Goal: Task Accomplishment & Management: Manage account settings

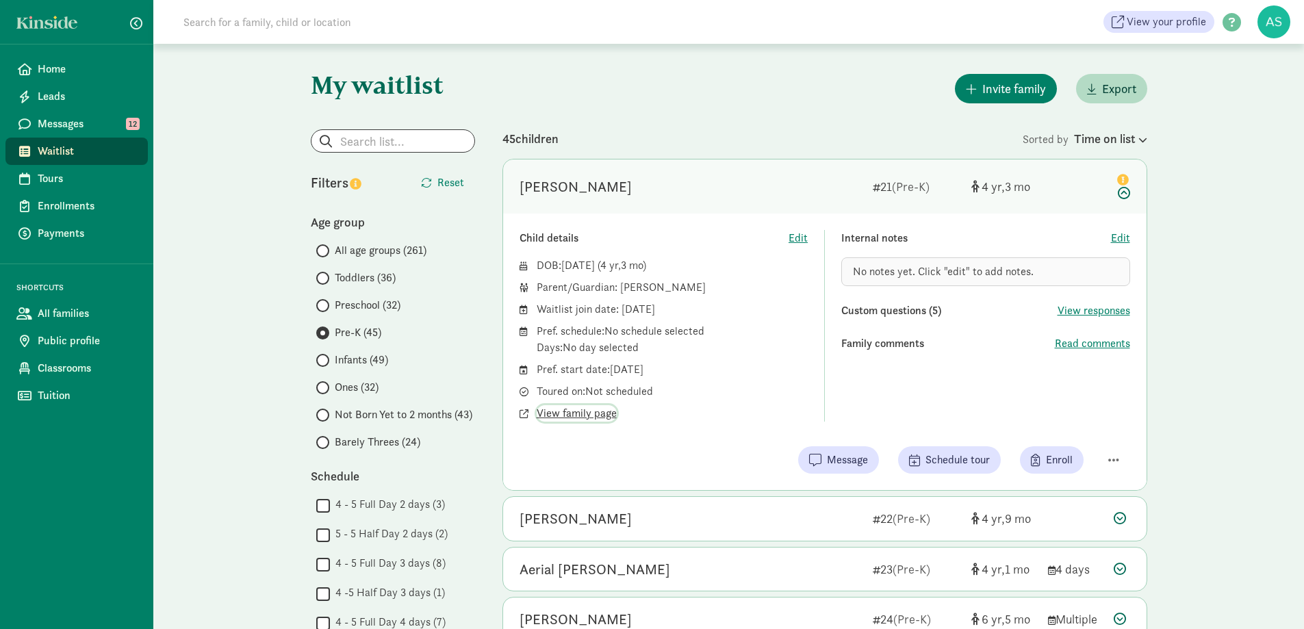
click at [595, 413] on span "View family page" at bounding box center [576, 413] width 80 height 16
click at [329, 359] on label "Infants (49)" at bounding box center [395, 360] width 159 height 16
click at [325, 359] on input "Infants (49)" at bounding box center [320, 360] width 9 height 9
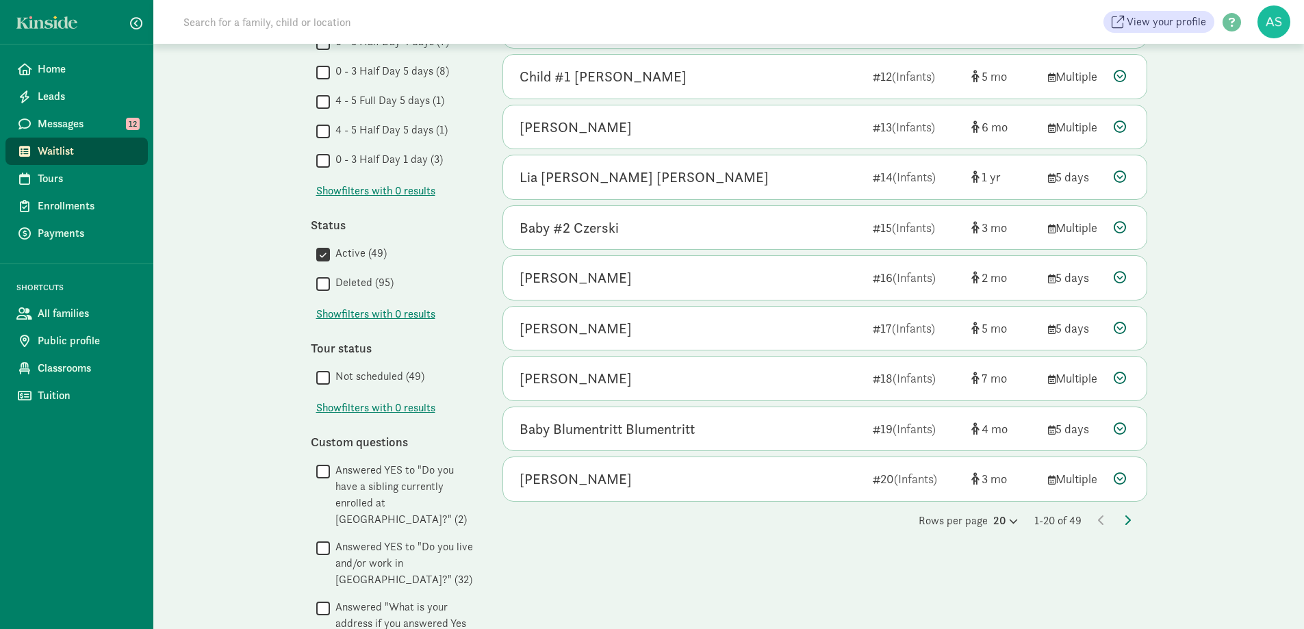
scroll to position [684, 0]
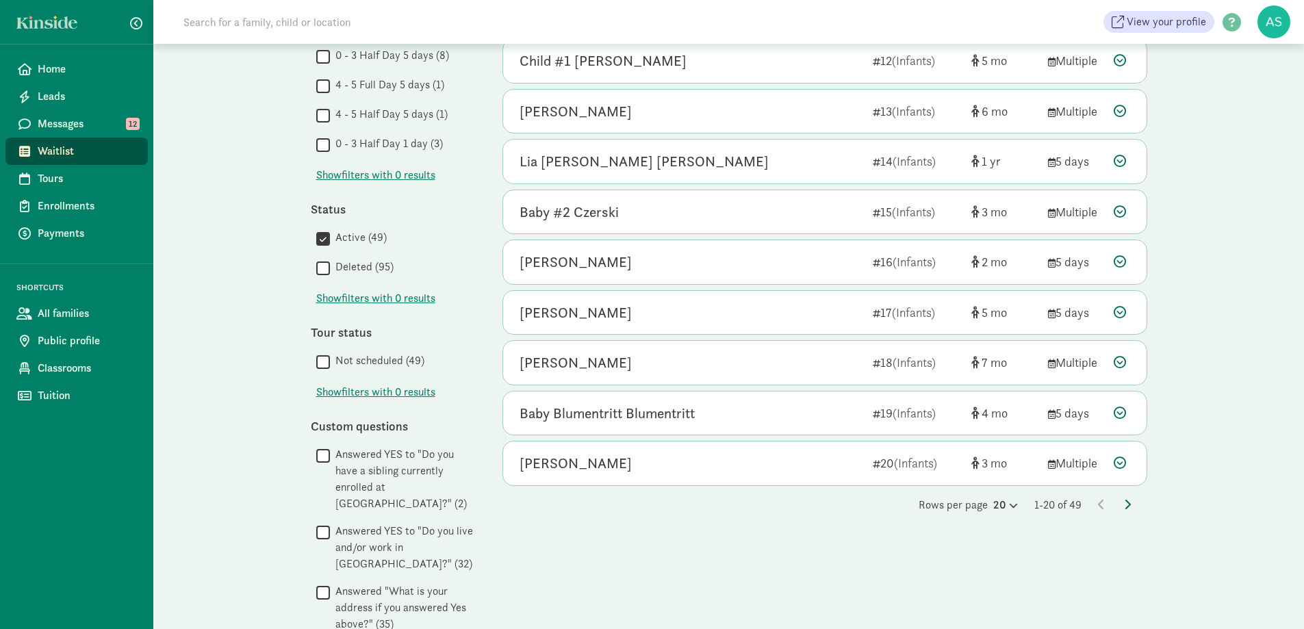
click at [1124, 499] on icon at bounding box center [1127, 504] width 7 height 11
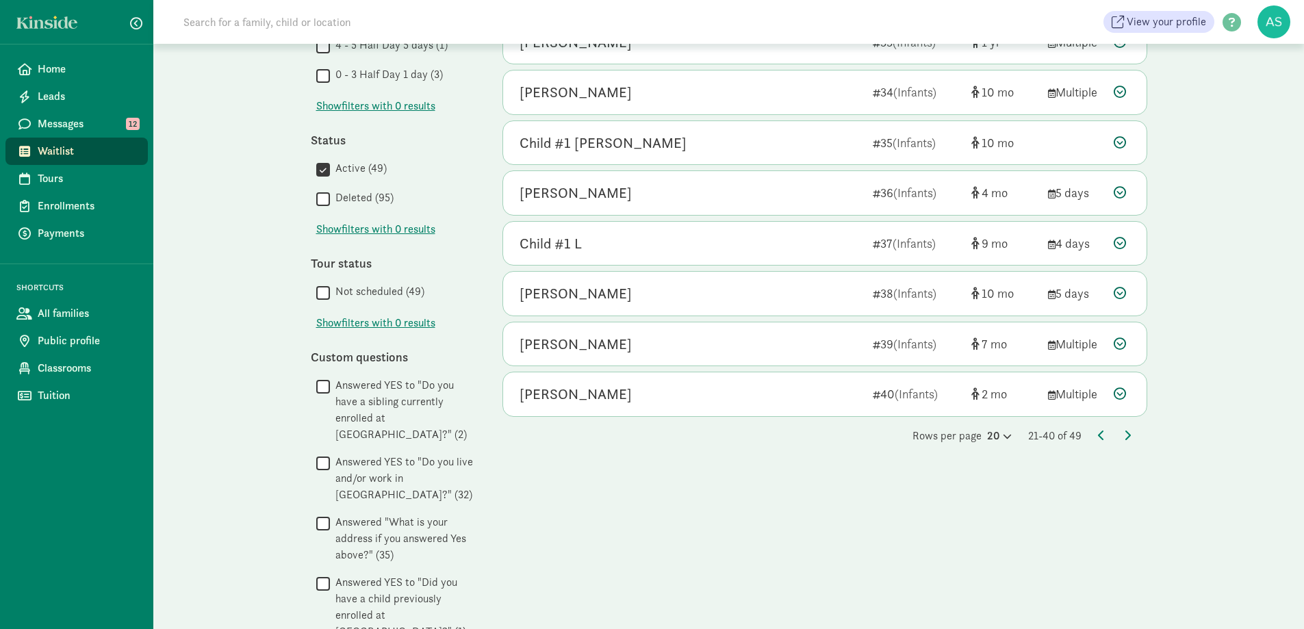
scroll to position [821, 0]
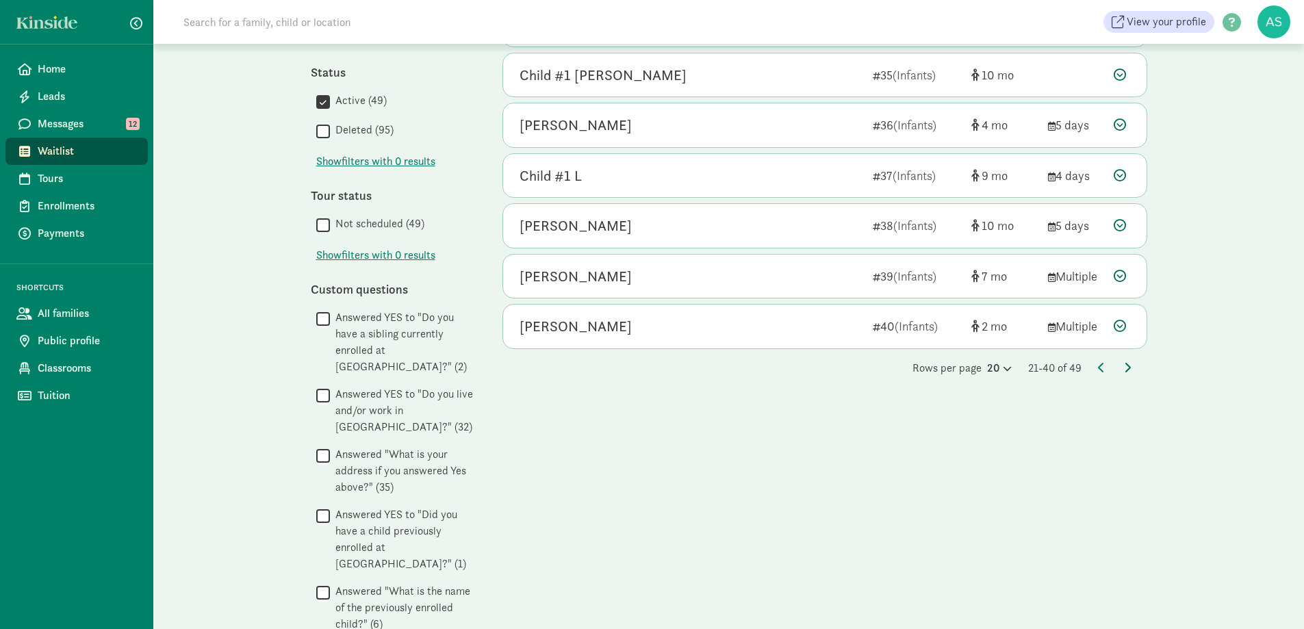
click at [1126, 365] on icon at bounding box center [1127, 367] width 7 height 11
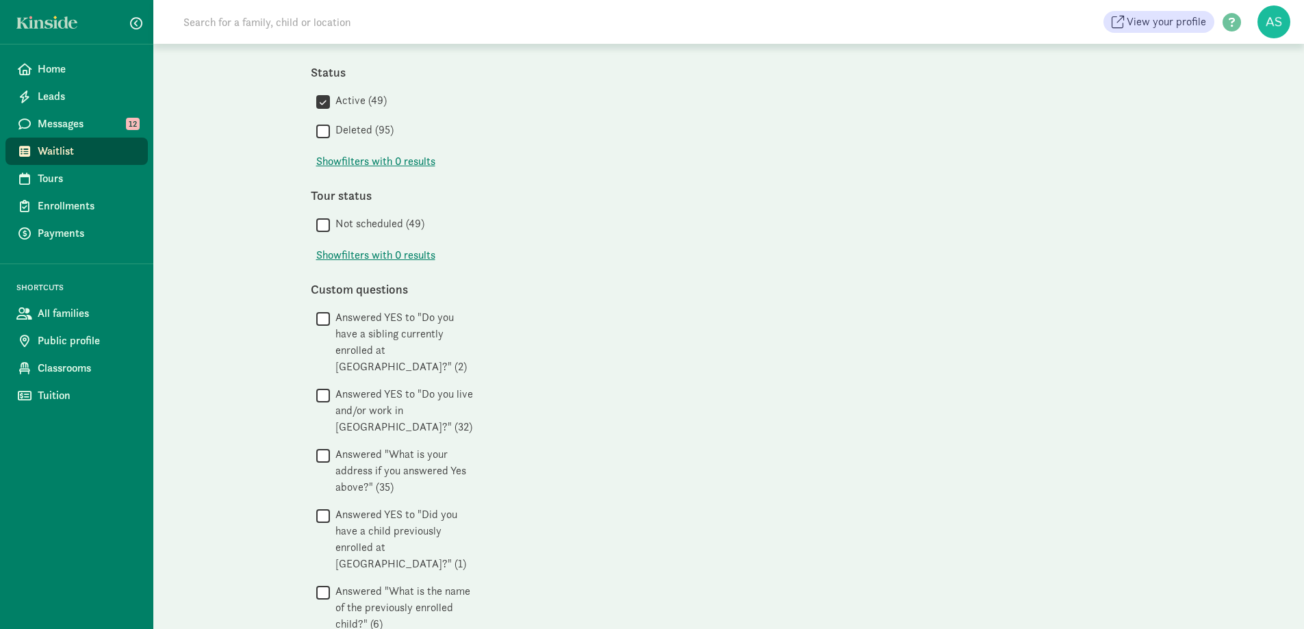
scroll to position [0, 0]
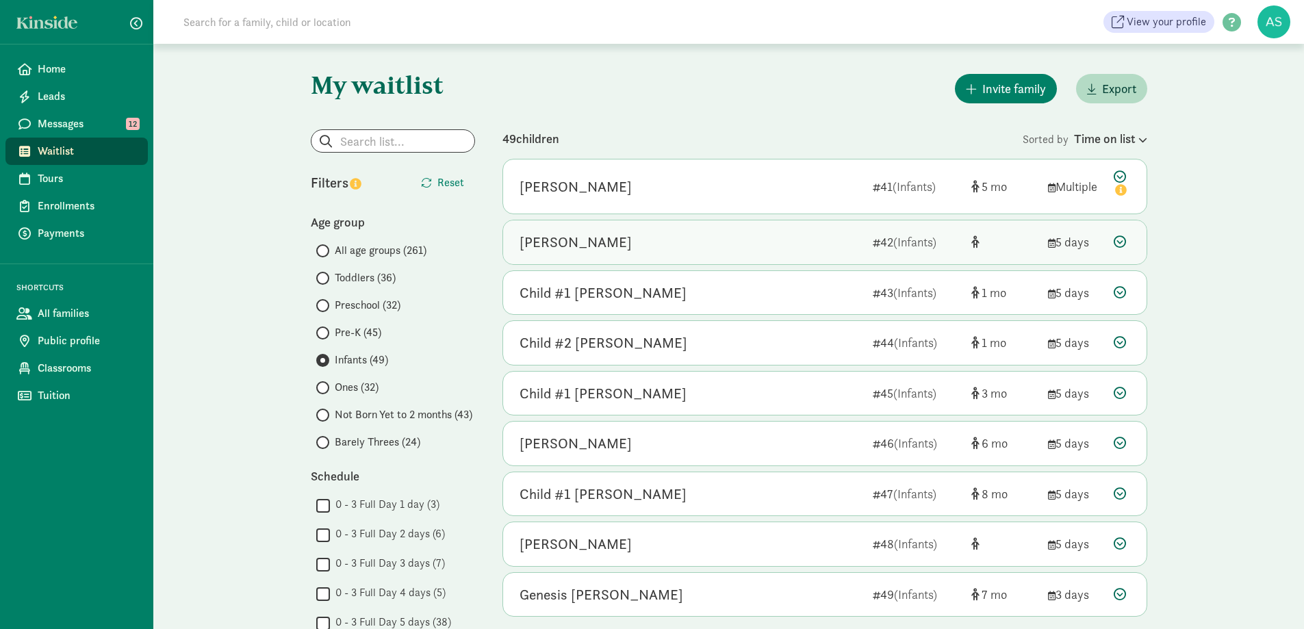
click at [705, 243] on div "[PERSON_NAME]" at bounding box center [690, 242] width 342 height 22
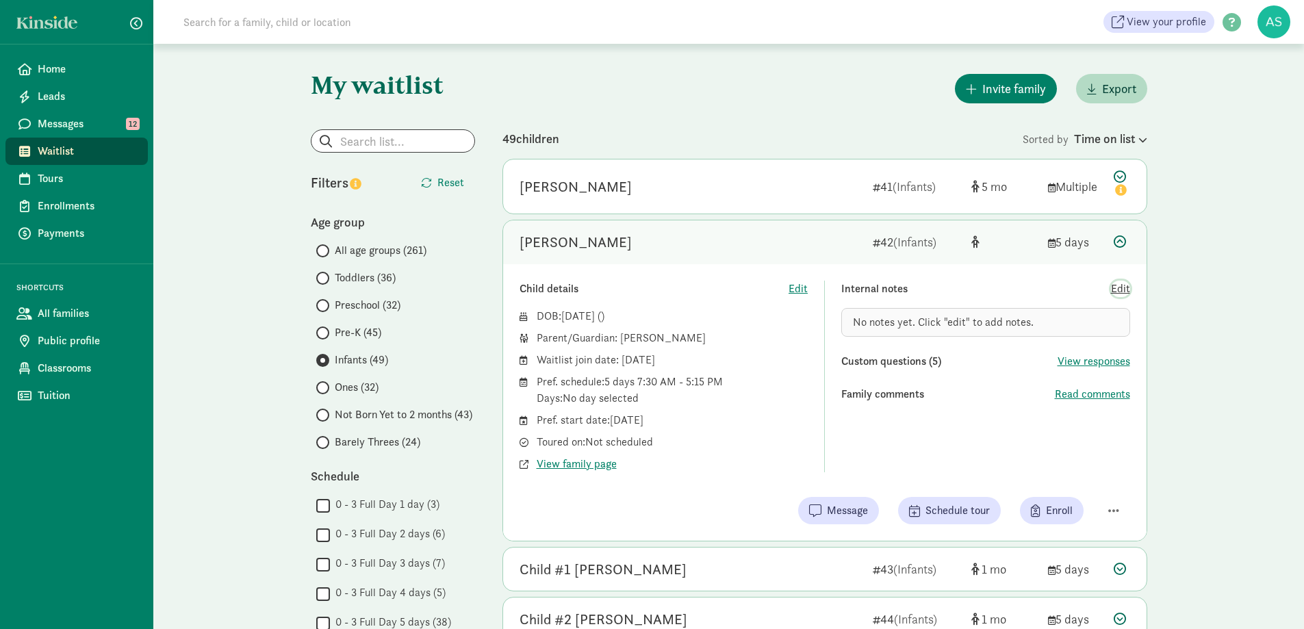
click at [1115, 287] on span "Edit" at bounding box center [1120, 289] width 19 height 16
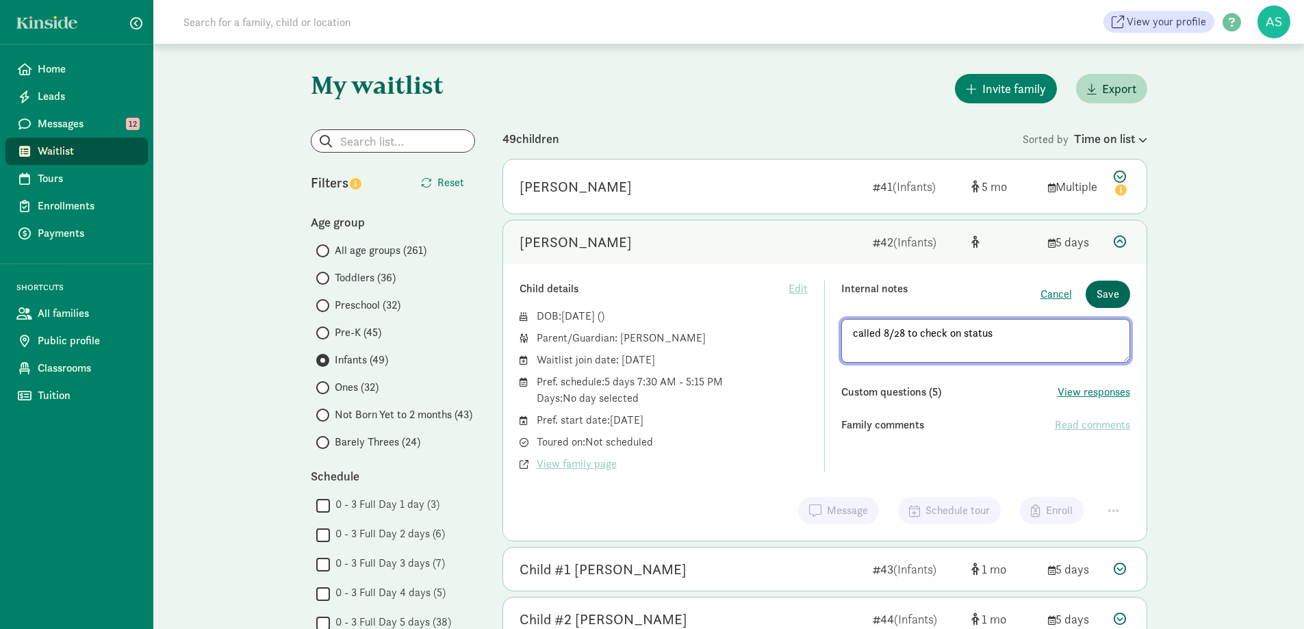
type textarea "called 8/28 to check on status"
click at [1108, 294] on span "Save" at bounding box center [1107, 294] width 23 height 16
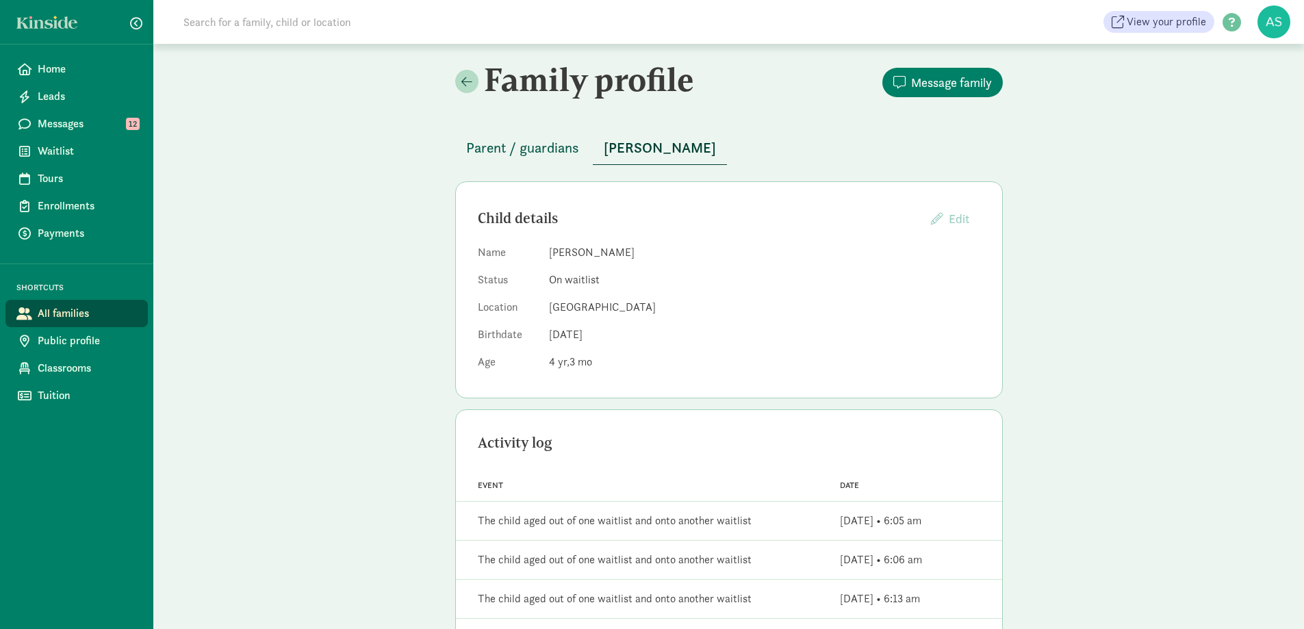
click at [530, 147] on span "Parent / guardians" at bounding box center [522, 148] width 113 height 22
